Goal: Task Accomplishment & Management: Use online tool/utility

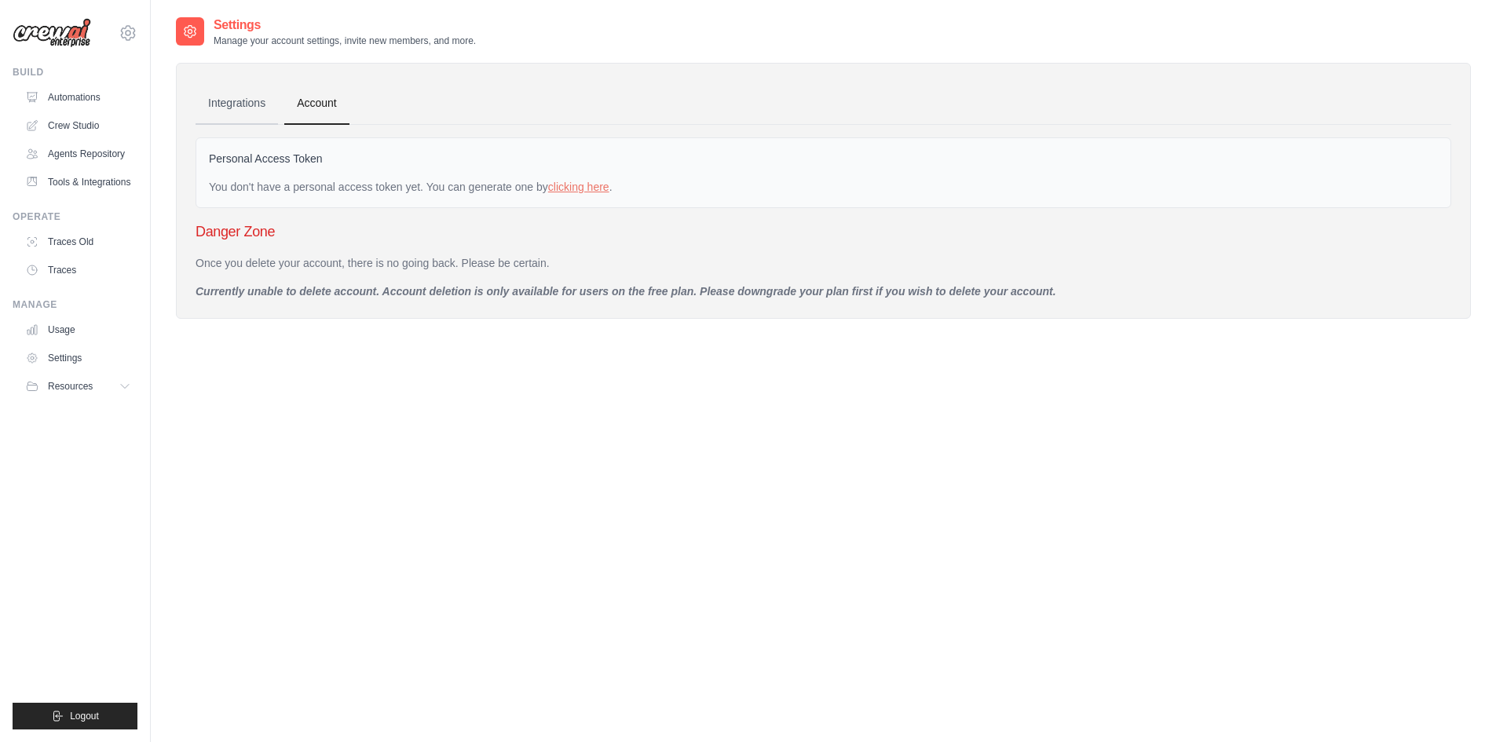
click at [211, 107] on link "Integrations" at bounding box center [237, 103] width 82 height 42
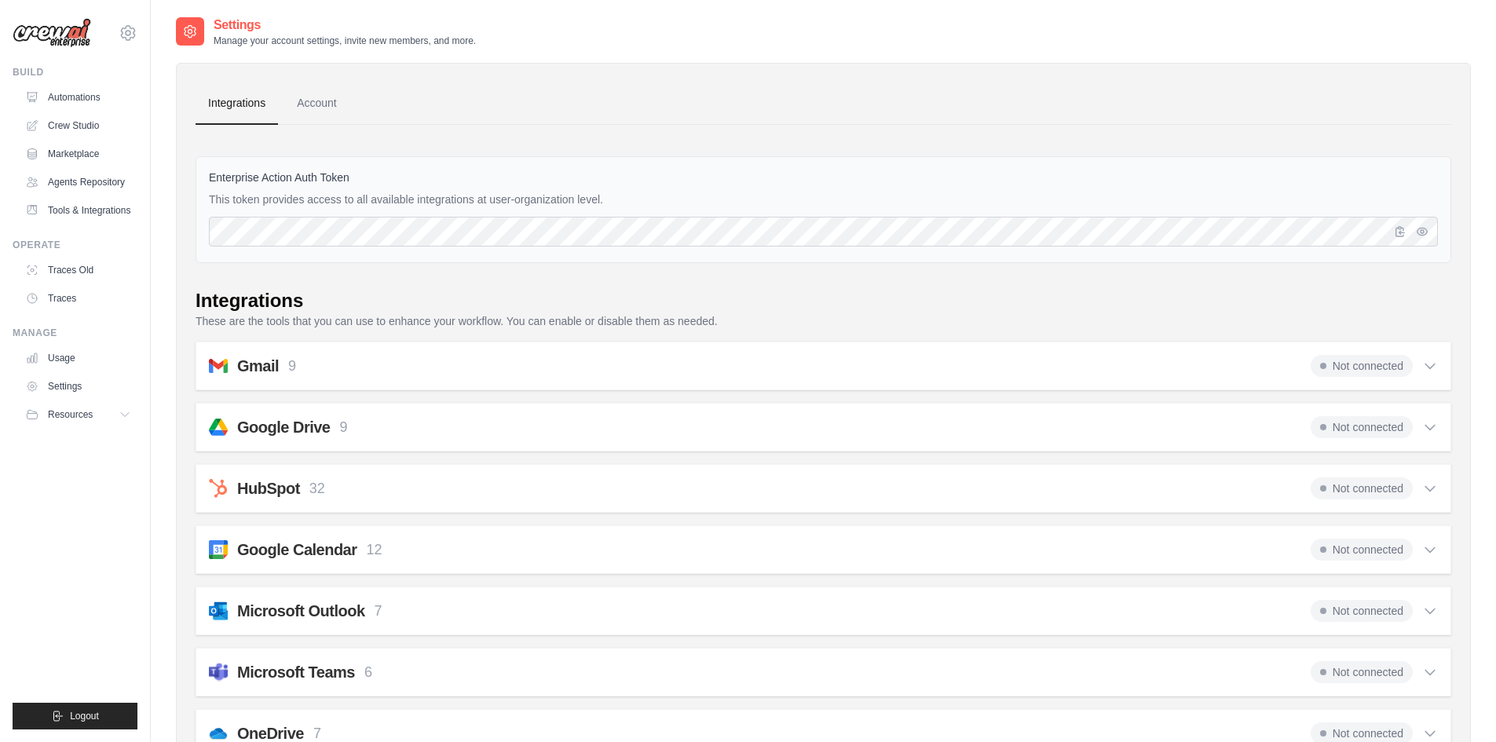
click at [1429, 368] on icon at bounding box center [1430, 366] width 9 height 5
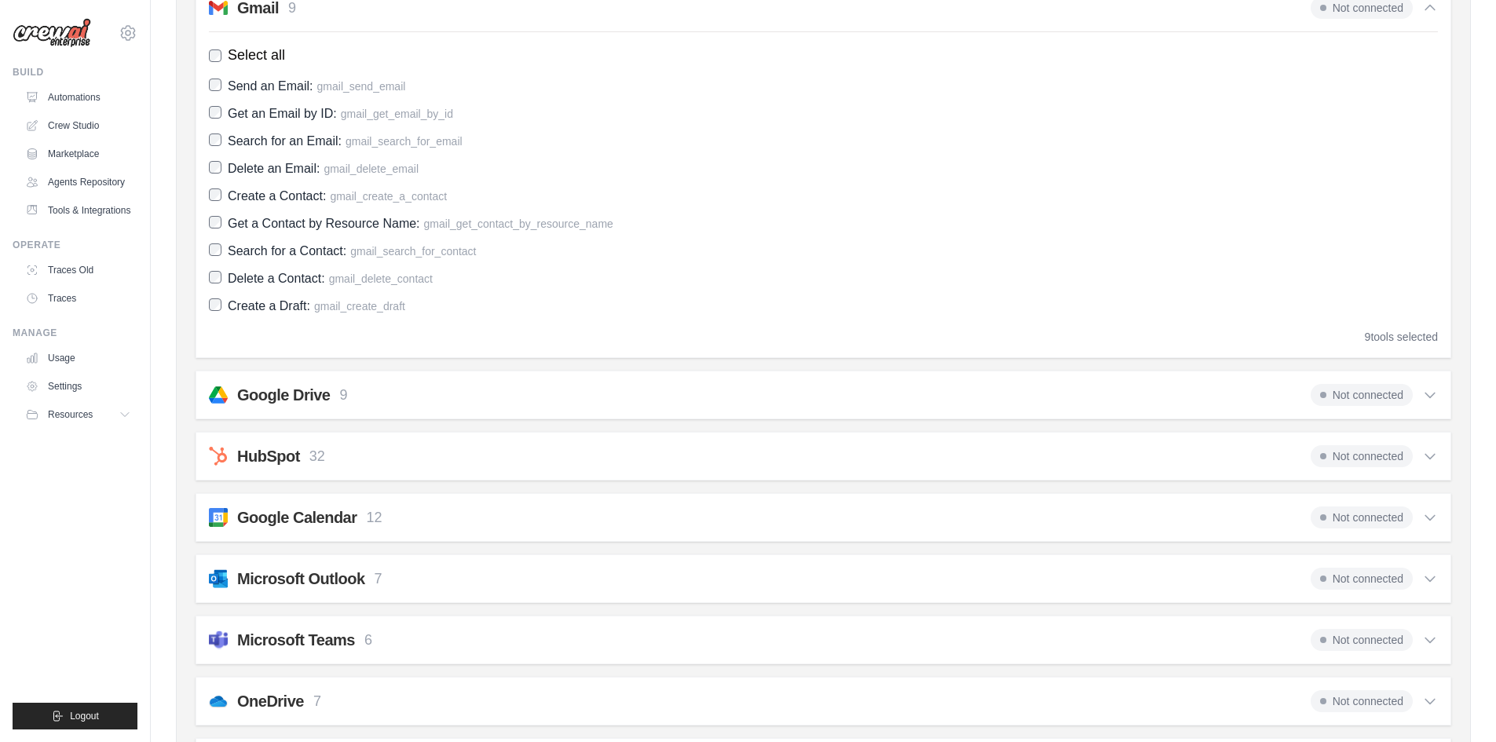
scroll to position [314, 0]
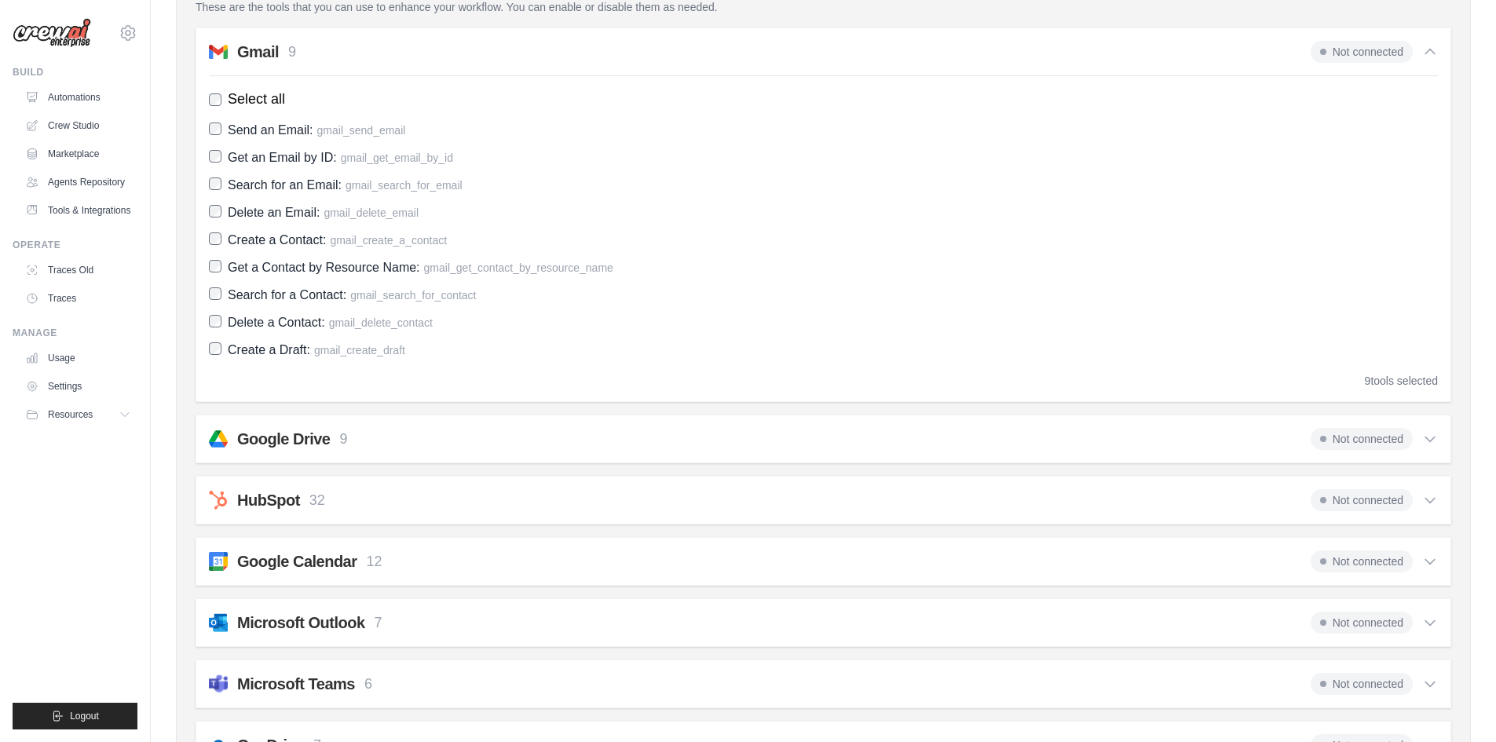
click at [1426, 56] on icon at bounding box center [1431, 52] width 16 height 16
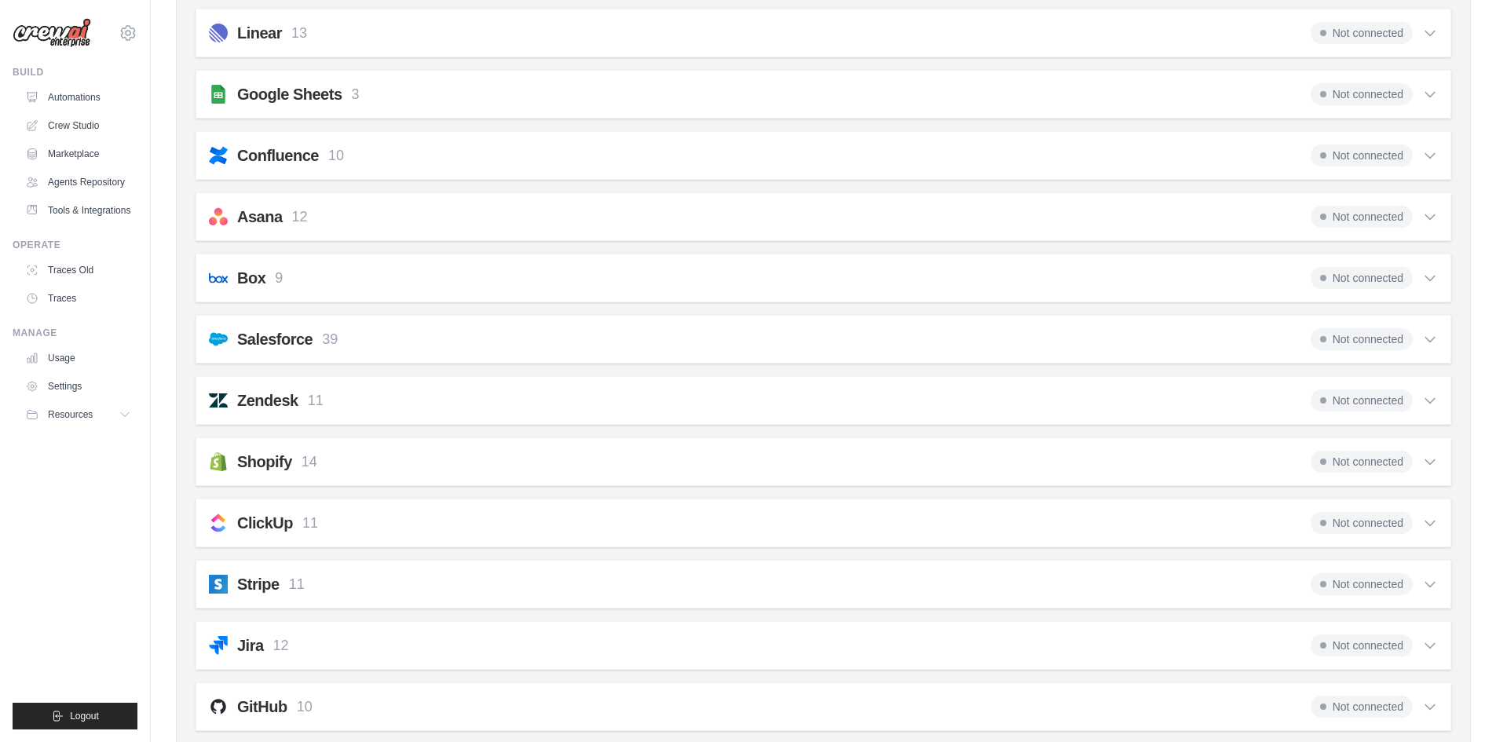
scroll to position [786, 0]
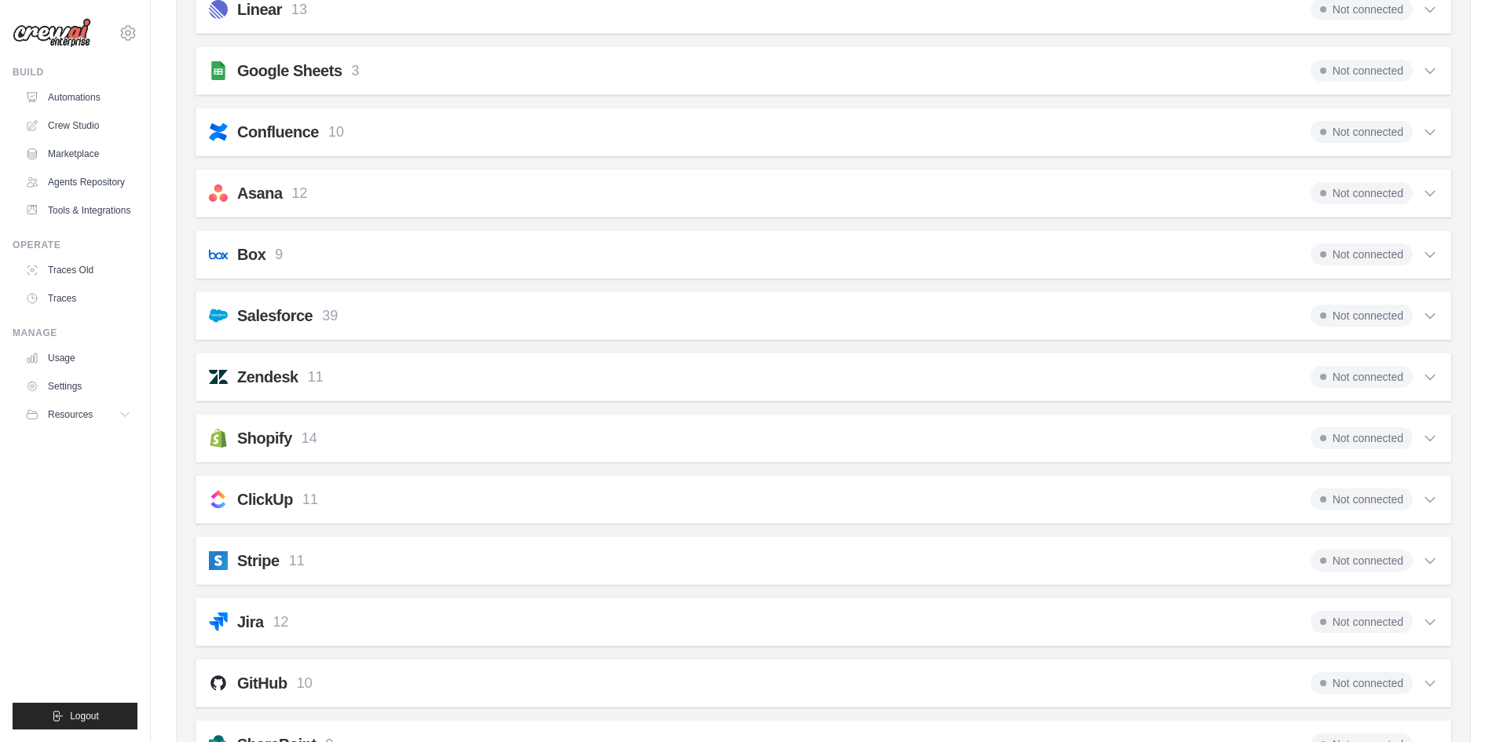
click at [1342, 495] on span "Not connected" at bounding box center [1362, 500] width 102 height 22
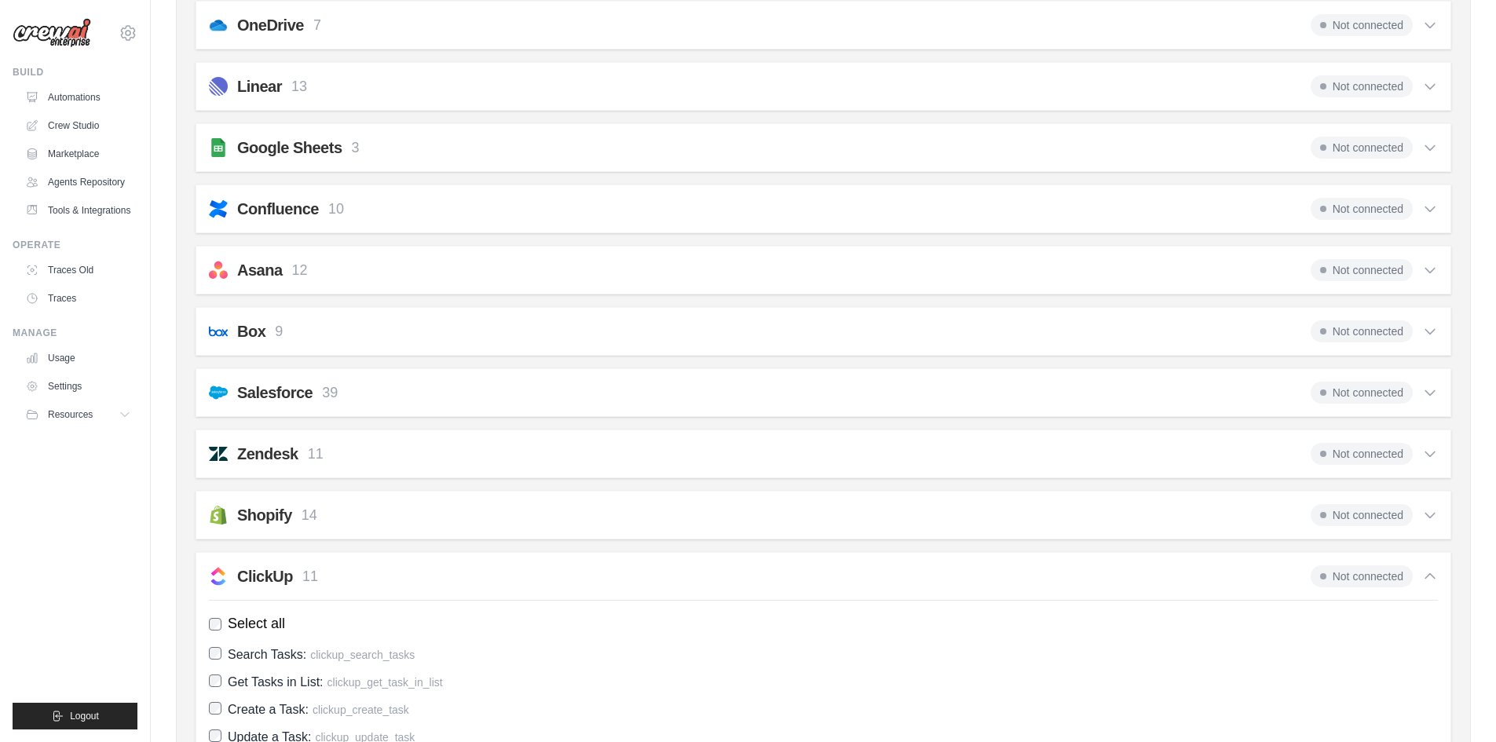
scroll to position [707, 0]
click at [86, 210] on link "Tools & Integrations" at bounding box center [79, 210] width 119 height 25
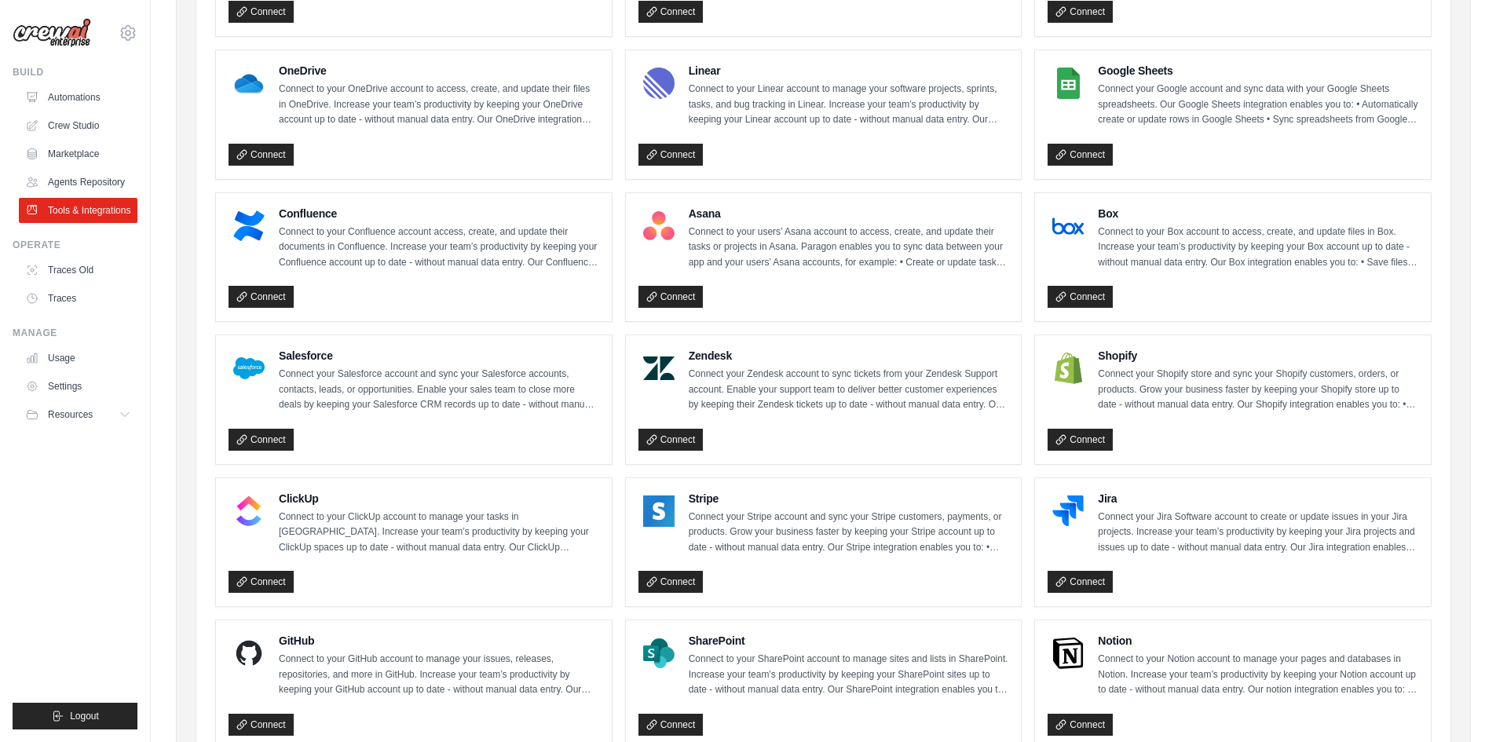
scroll to position [471, 0]
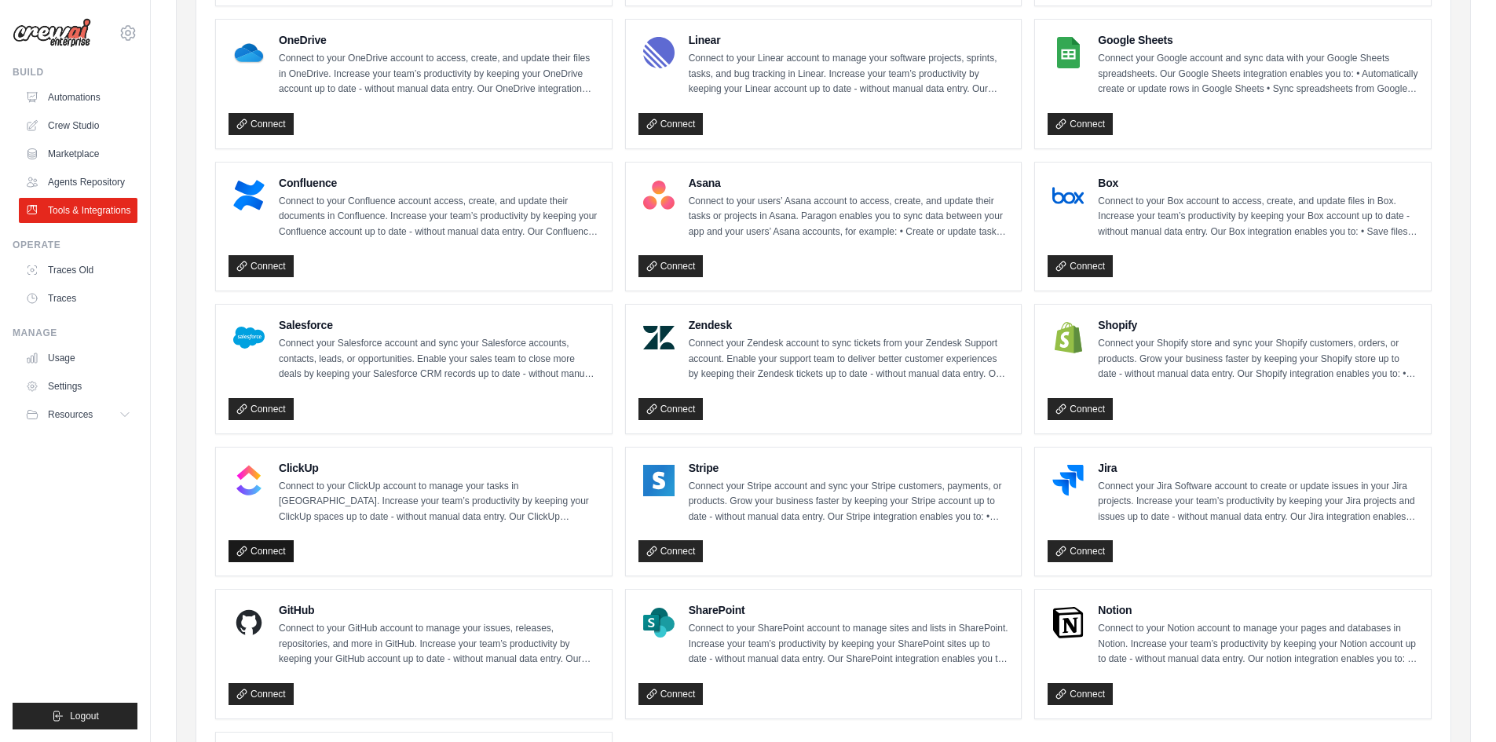
click at [258, 545] on link "Connect" at bounding box center [261, 551] width 65 height 22
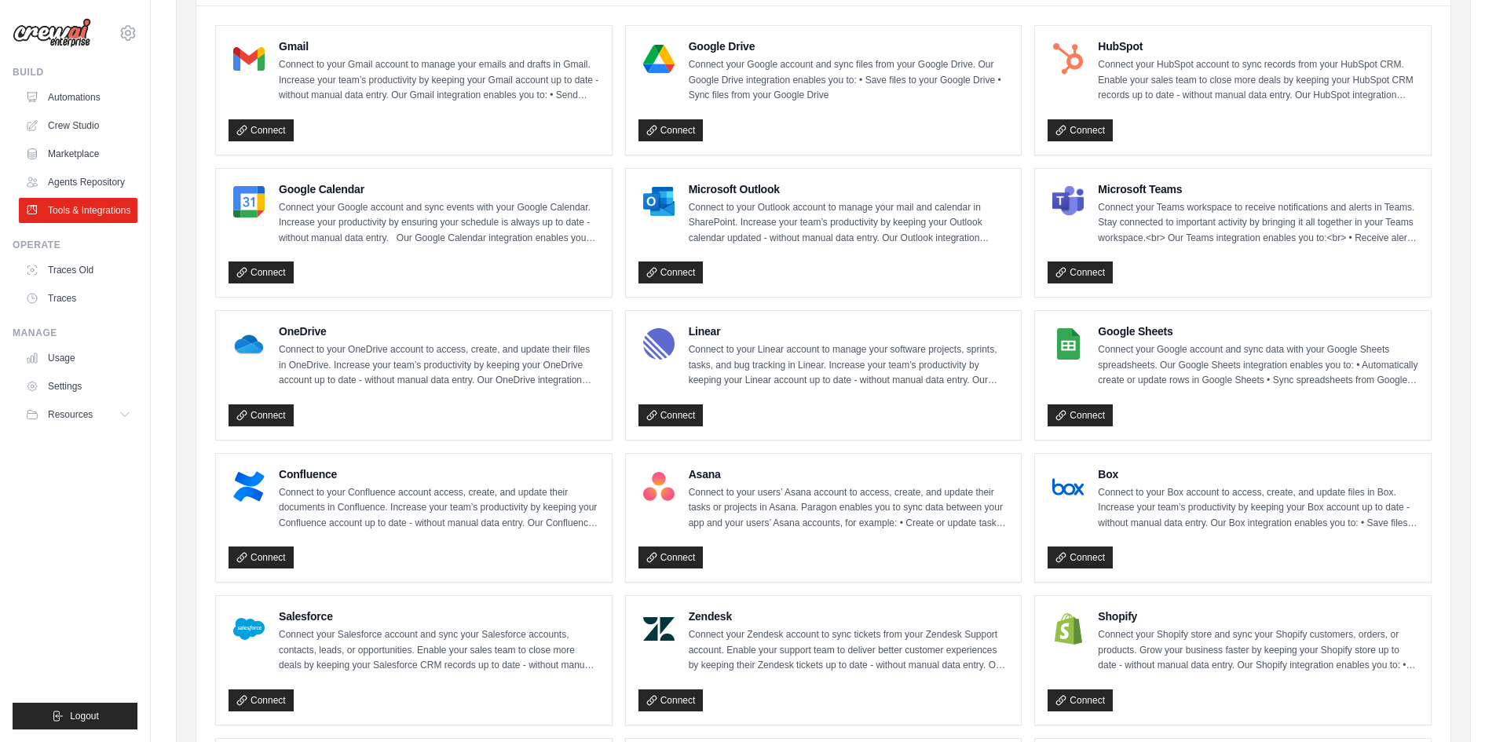
scroll to position [0, 0]
